Goal: Ask a question

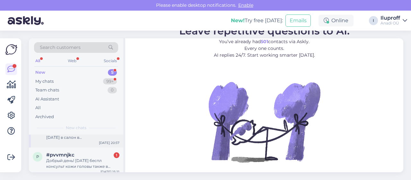
scroll to position [106, 0]
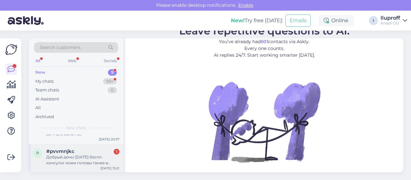
click at [111, 161] on div "Добрый день! [DATE] беспл консульт кожи головы также в салоне в Каубамая?" at bounding box center [82, 160] width 73 height 12
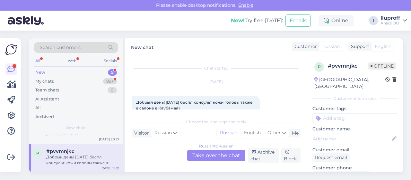
scroll to position [12, 0]
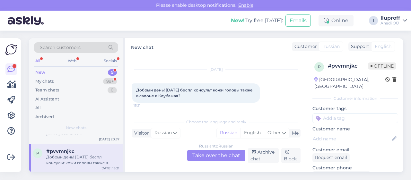
click at [213, 151] on div "Russian to Russian Take over the chat" at bounding box center [216, 155] width 58 height 12
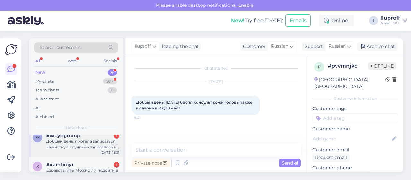
scroll to position [77, 0]
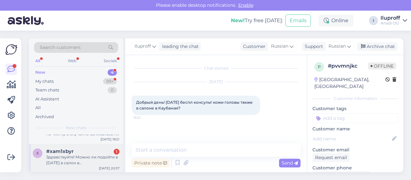
click at [93, 156] on div "Здравствуйте! Можно ли подойти в [DATE] в салон в [GEOGRAPHIC_DATA] и купить пр…" at bounding box center [82, 160] width 73 height 12
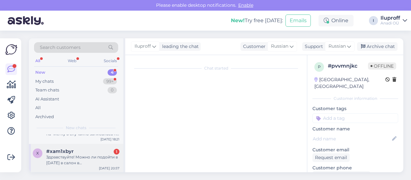
scroll to position [13, 0]
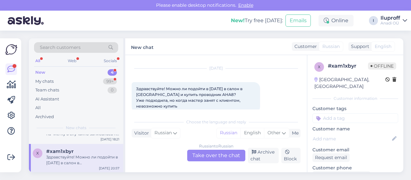
click at [227, 152] on div "Russian to Russian Take over the chat" at bounding box center [216, 155] width 58 height 12
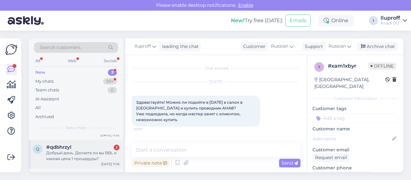
scroll to position [49, 0]
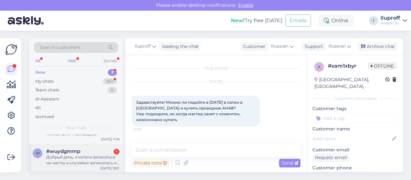
click at [99, 150] on div "#wuydgmmp 1" at bounding box center [82, 151] width 73 height 6
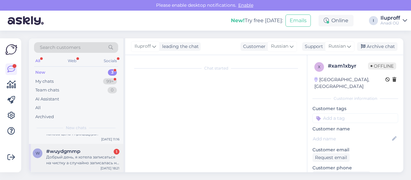
scroll to position [13, 0]
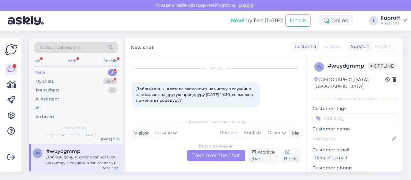
click at [229, 155] on div "Russian to Russian Take over the chat" at bounding box center [216, 155] width 58 height 12
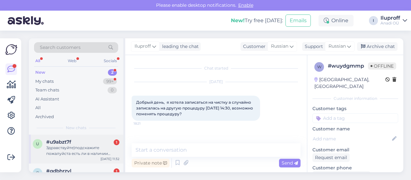
scroll to position [20, 0]
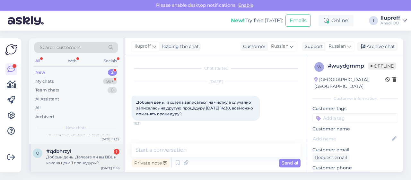
click at [67, 157] on div "Добрый день. Делаете ли вы BBL и какова цена 1 процедуры?" at bounding box center [82, 160] width 73 height 12
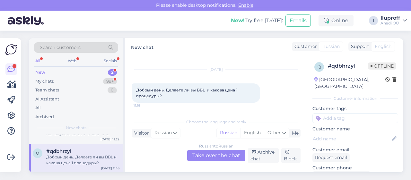
click at [224, 158] on div "Russian to Russian Take over the chat" at bounding box center [216, 155] width 58 height 12
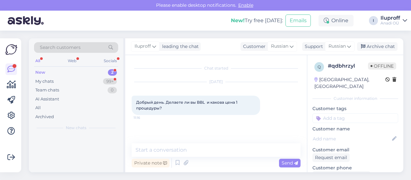
scroll to position [0, 0]
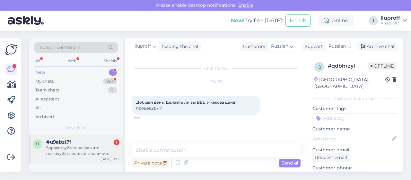
click at [105, 146] on div "Здравствуйте)подскажите пожалуйста есть ли в наличии тоник Medik8 в [GEOGRAPHIC…" at bounding box center [82, 151] width 73 height 12
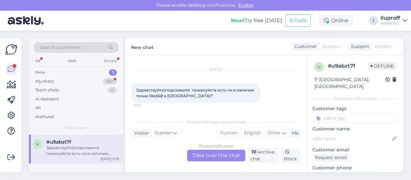
click at [204, 155] on div "Russian to Russian Take over the chat" at bounding box center [216, 155] width 58 height 12
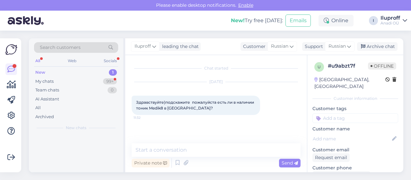
scroll to position [0, 0]
click at [82, 83] on div "My chats 99+" at bounding box center [76, 81] width 84 height 9
